Goal: Information Seeking & Learning: Learn about a topic

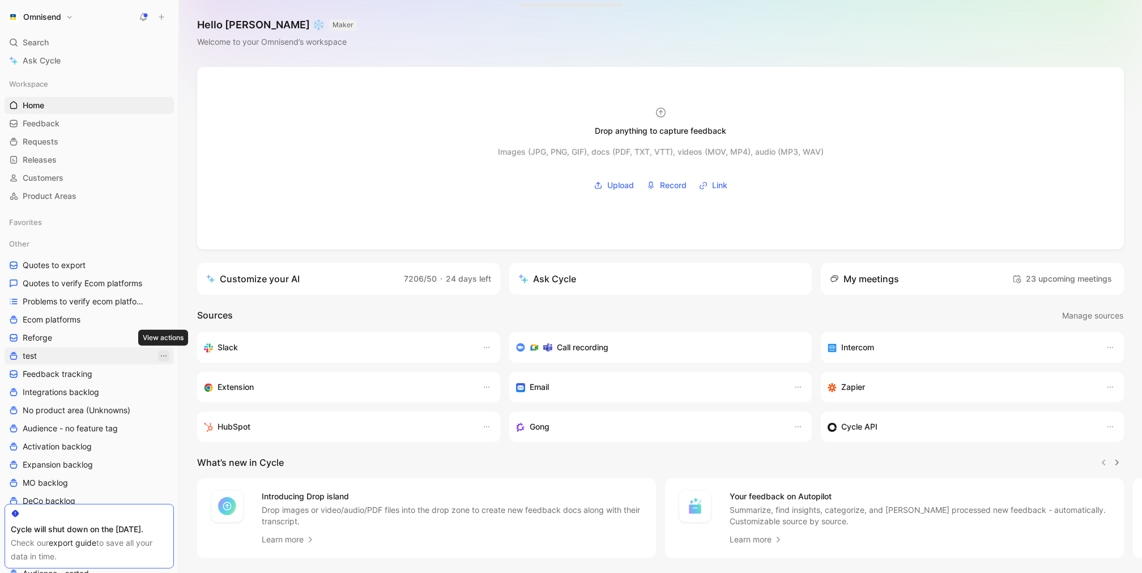
scroll to position [289, 0]
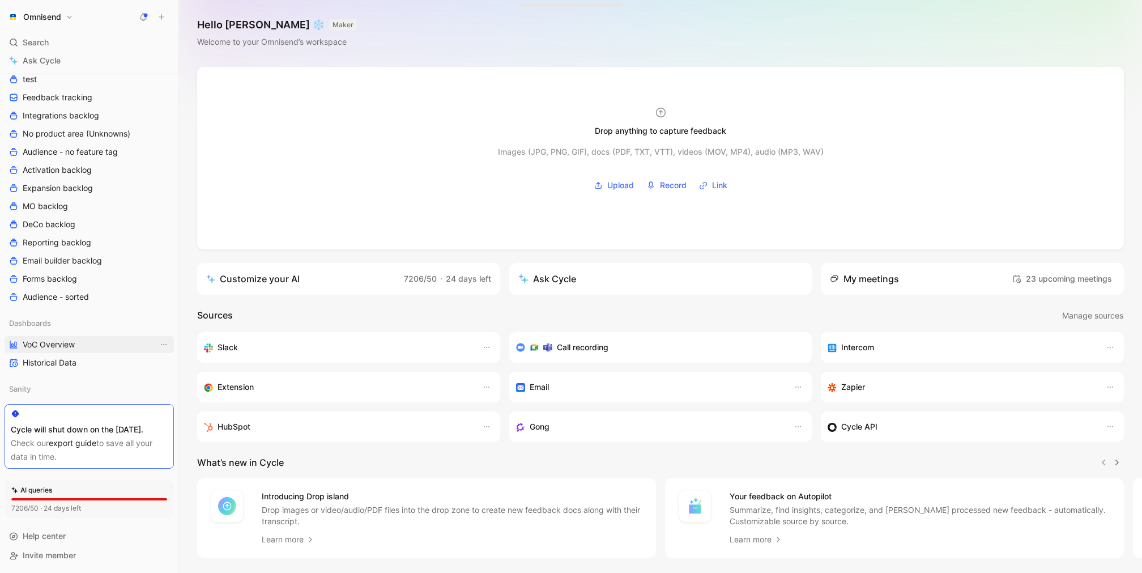
click at [91, 336] on link "VoC Overview" at bounding box center [89, 344] width 169 height 17
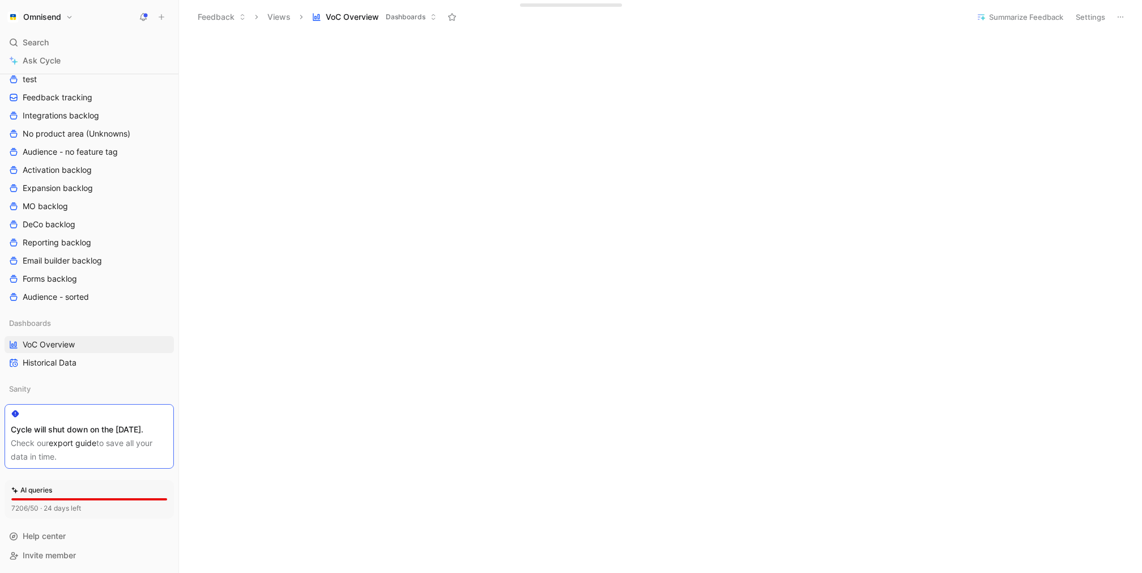
scroll to position [386, 0]
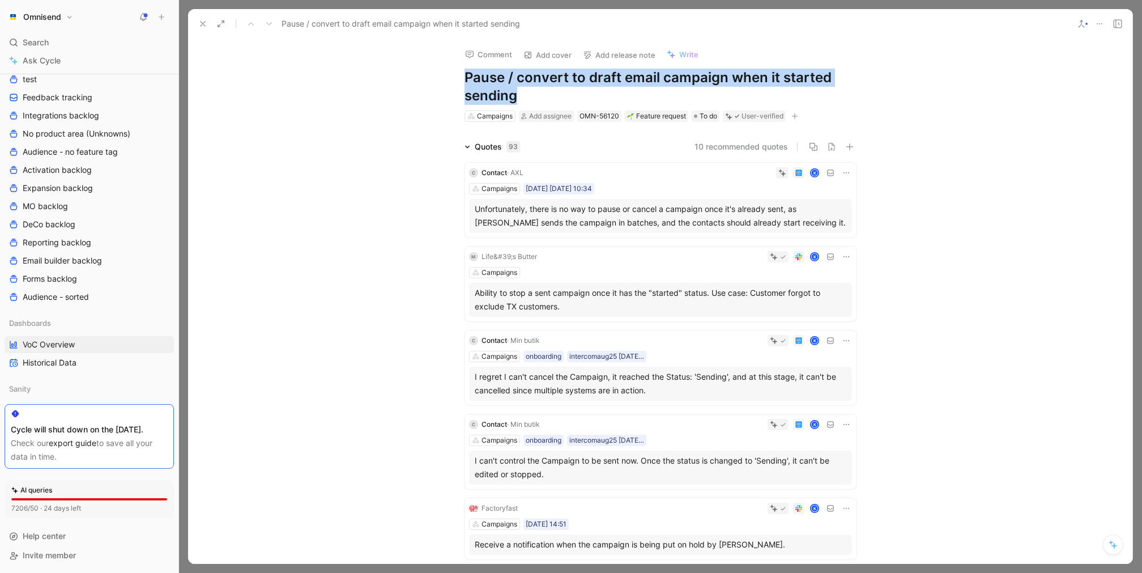
drag, startPoint x: 542, startPoint y: 92, endPoint x: 466, endPoint y: 79, distance: 77.6
click at [466, 79] on h1 "Pause / convert to draft email campaign when it started sending" at bounding box center [660, 87] width 392 height 36
copy h1 "Pause / convert to draft email campaign when it started sending"
click at [206, 26] on icon at bounding box center [202, 23] width 9 height 9
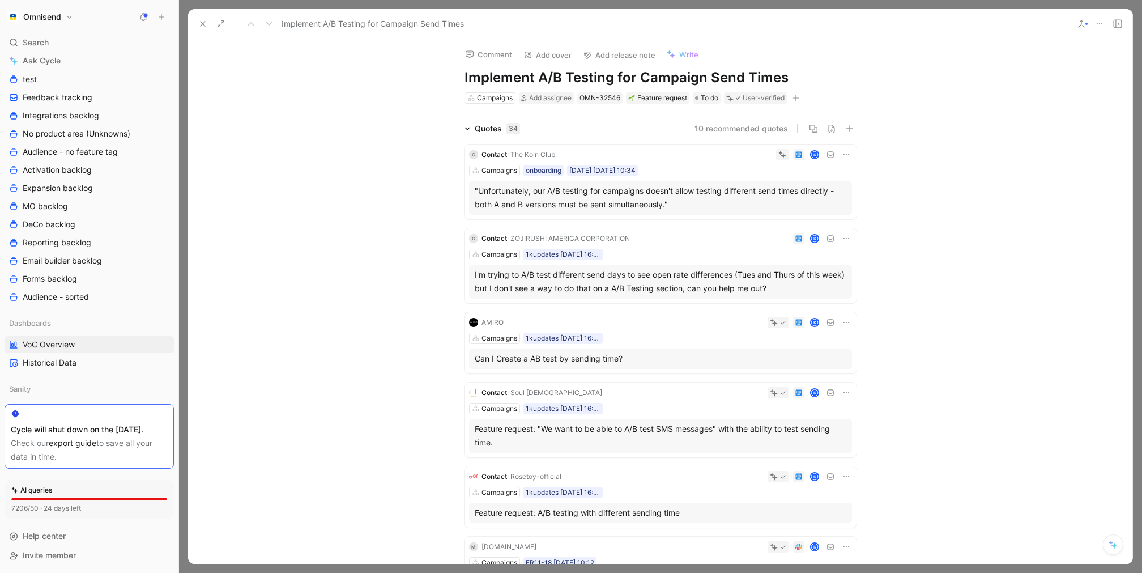
click at [593, 76] on h1 "Implement A/B Testing for Campaign Send Times" at bounding box center [660, 78] width 392 height 18
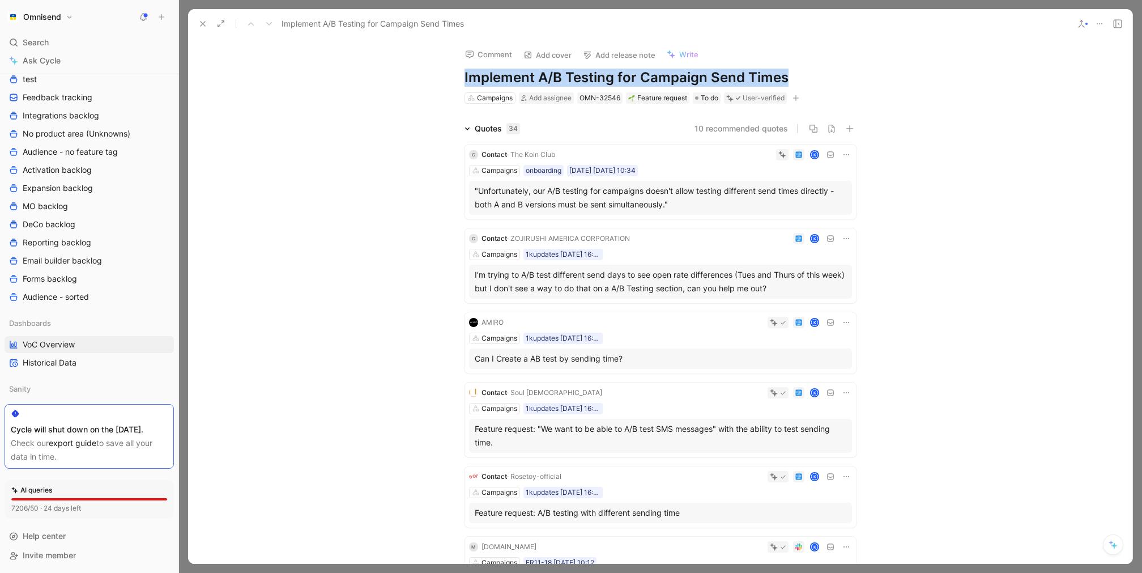
click at [593, 76] on h1 "Implement A/B Testing for Campaign Send Times" at bounding box center [660, 78] width 392 height 18
copy h1 "Implement A/B Testing for Campaign Send Times"
click at [207, 24] on icon at bounding box center [202, 23] width 9 height 9
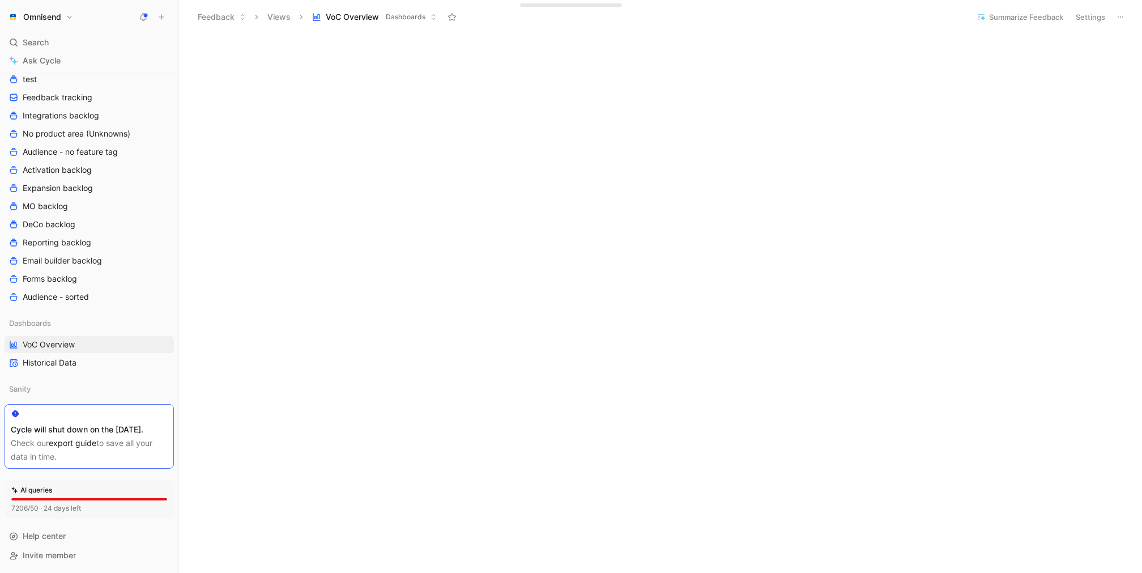
scroll to position [645, 0]
